Goal: Task Accomplishment & Management: Complete application form

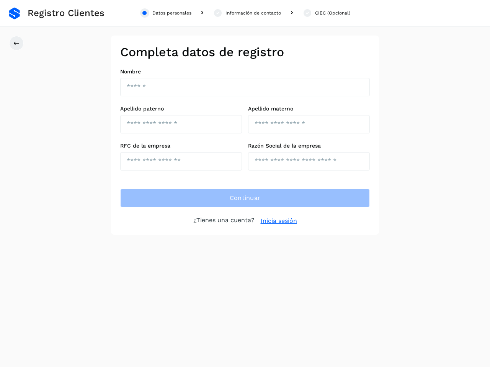
click at [166, 13] on div "Datos personales" at bounding box center [171, 13] width 39 height 7
click at [247, 13] on div "Información de contacto" at bounding box center [252, 13] width 55 height 7
click at [326, 13] on div "CIEC (Opcional)" at bounding box center [332, 13] width 35 height 7
click at [16, 43] on icon at bounding box center [16, 43] width 6 height 6
